Goal: Task Accomplishment & Management: Manage account settings

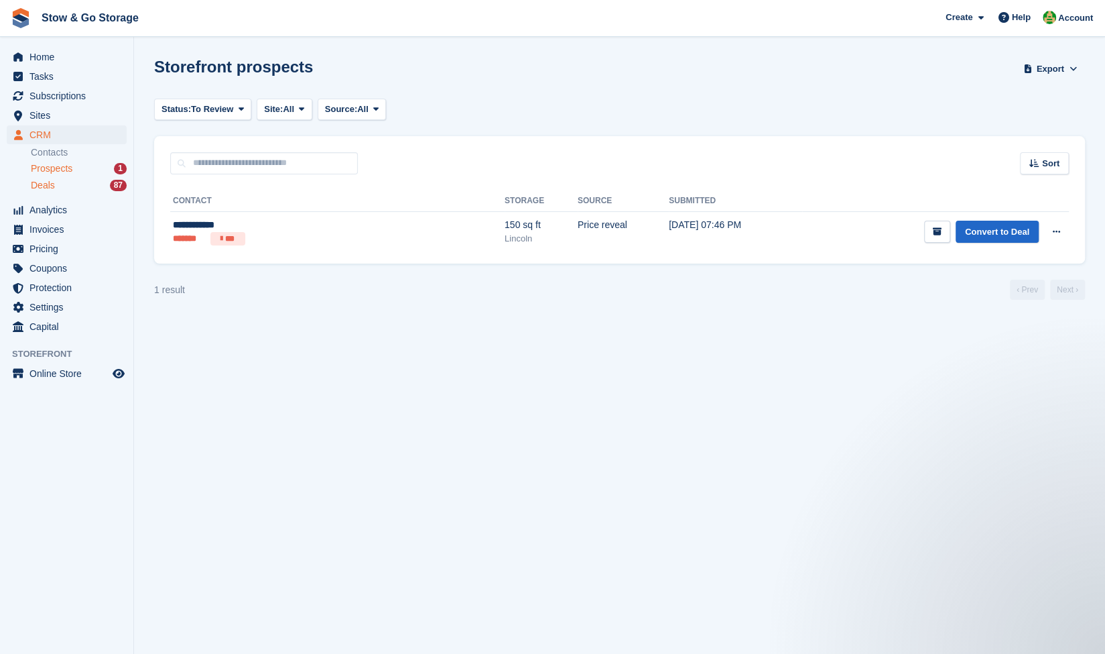
click at [52, 187] on span "Deals" at bounding box center [43, 185] width 24 height 13
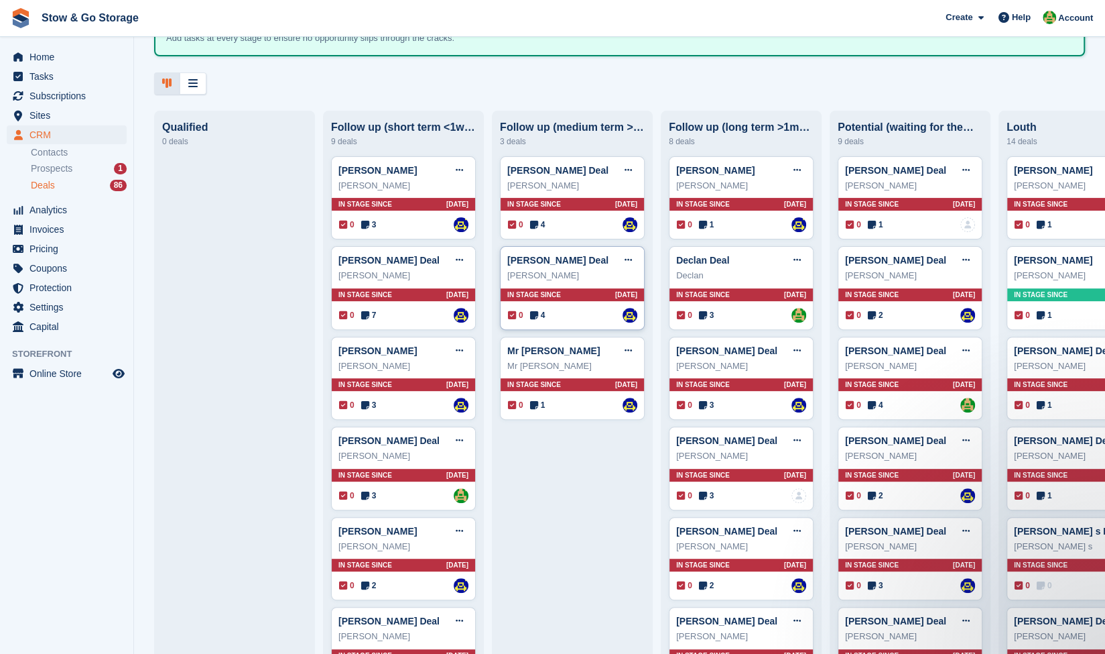
scroll to position [497, 0]
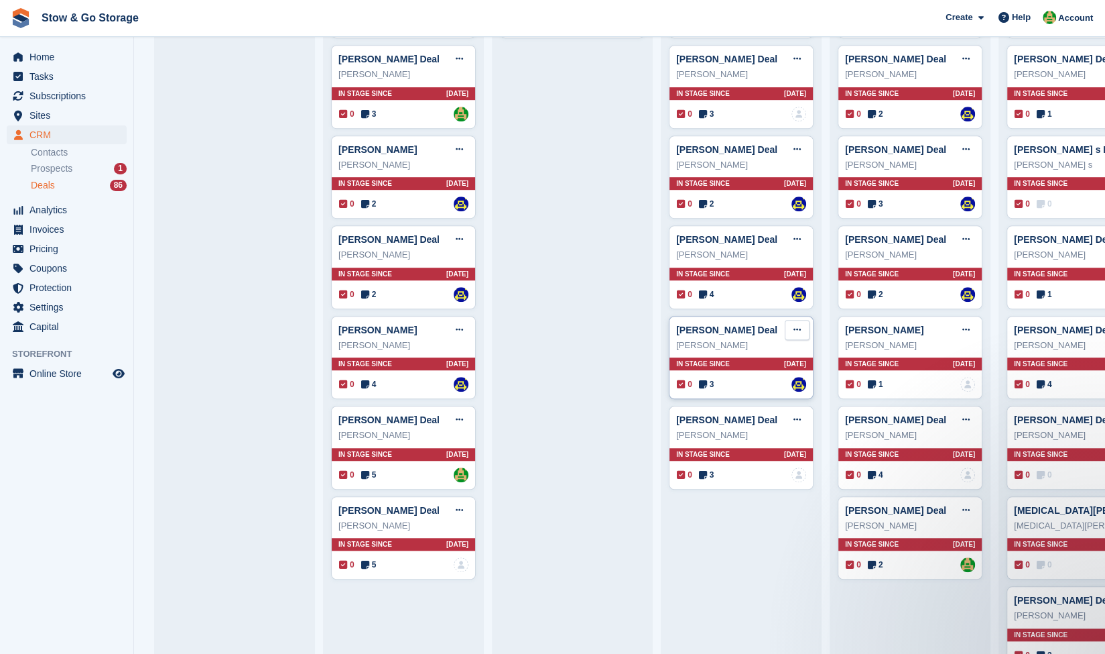
click at [799, 328] on icon at bounding box center [797, 329] width 7 height 9
click at [735, 377] on p "Mark as won" at bounding box center [745, 384] width 117 height 17
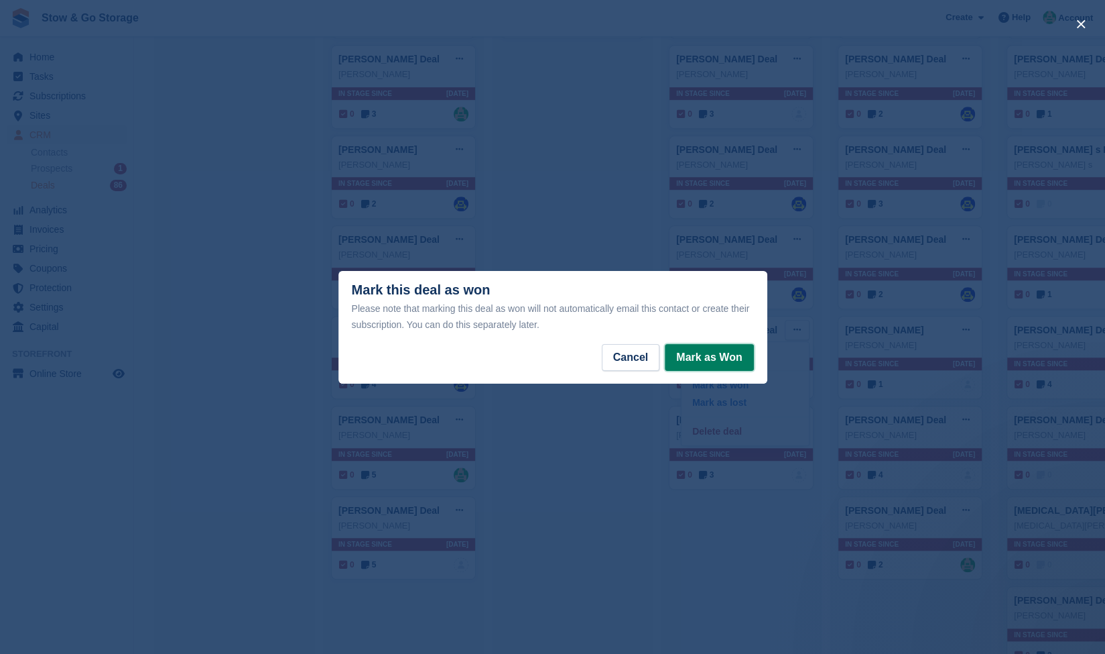
click at [725, 365] on button "Mark as Won" at bounding box center [709, 357] width 88 height 27
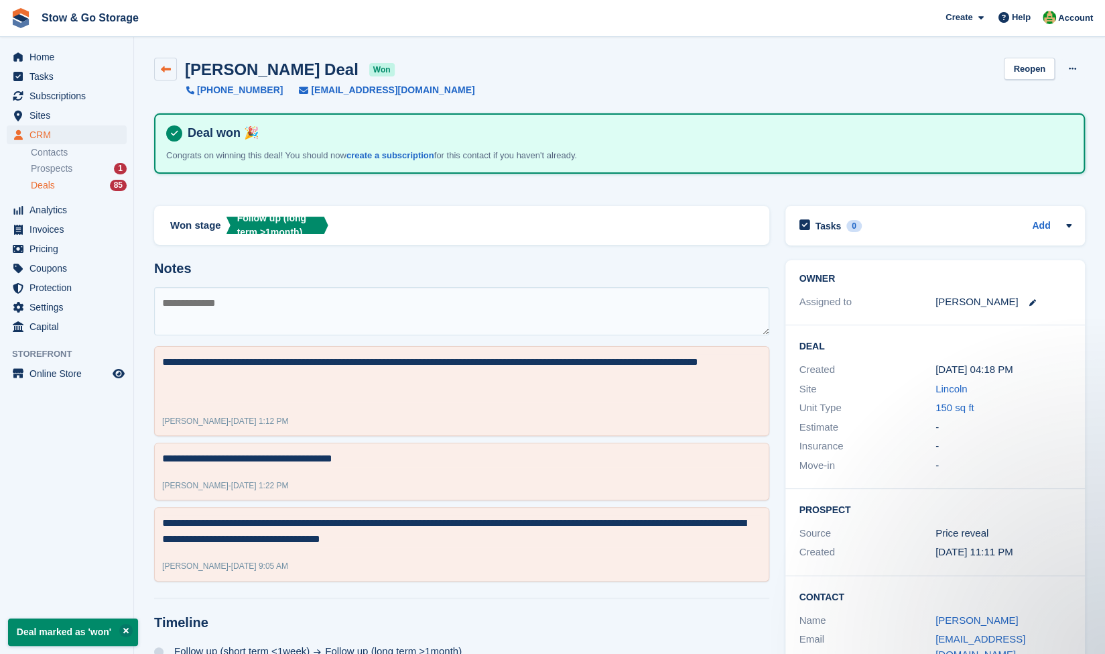
click at [168, 72] on icon at bounding box center [166, 69] width 10 height 10
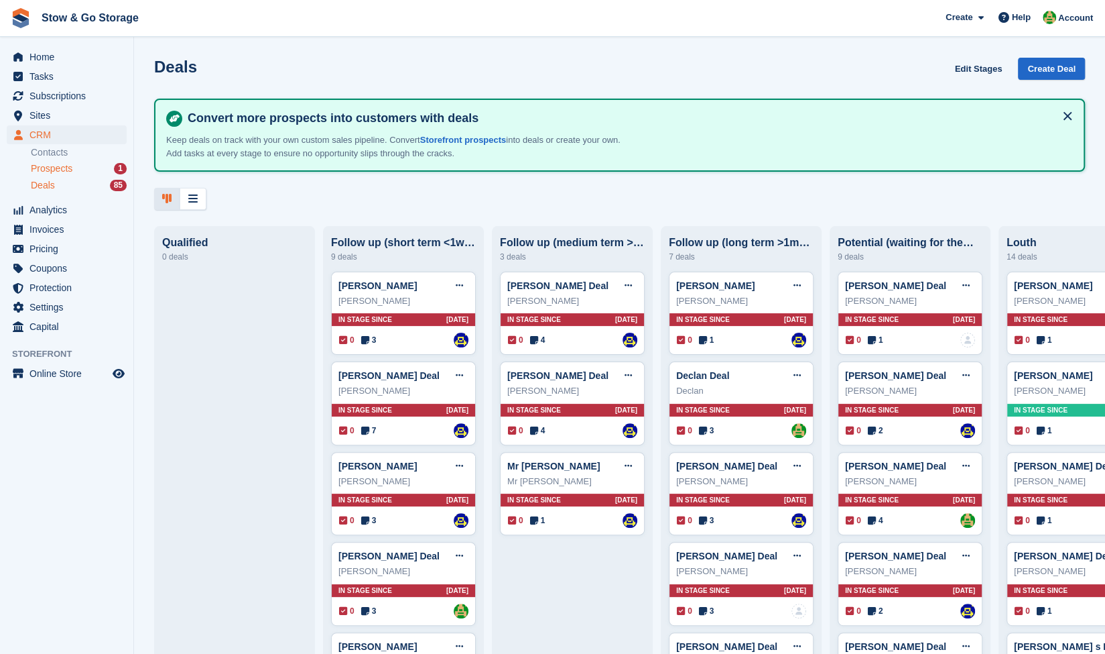
click at [82, 169] on div "Prospects 1" at bounding box center [79, 168] width 96 height 13
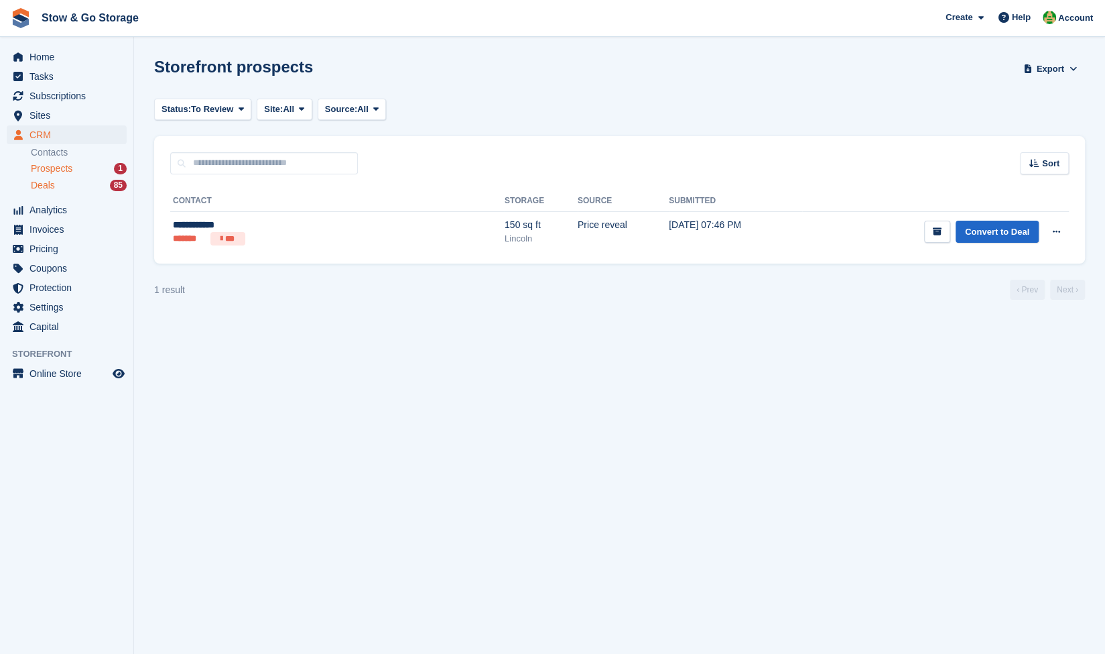
click at [67, 183] on div "Deals 85" at bounding box center [79, 185] width 96 height 13
